Goal: Information Seeking & Learning: Learn about a topic

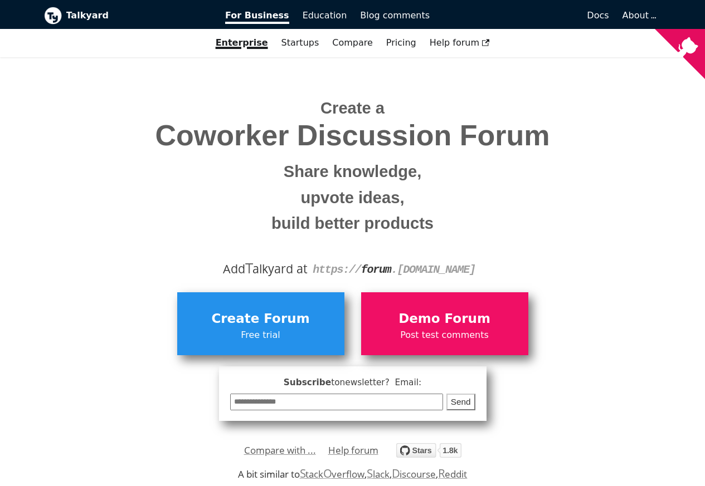
scroll to position [1796, 0]
